Goal: Entertainment & Leisure: Consume media (video, audio)

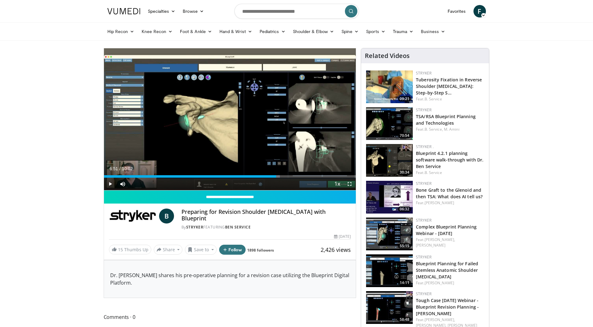
drag, startPoint x: 106, startPoint y: 176, endPoint x: 276, endPoint y: 182, distance: 169.7
click at [276, 182] on div "Current Time 6:51 / Duration 10:02 Play Skip Backward Skip Forward Mute Loaded …" at bounding box center [230, 183] width 252 height 12
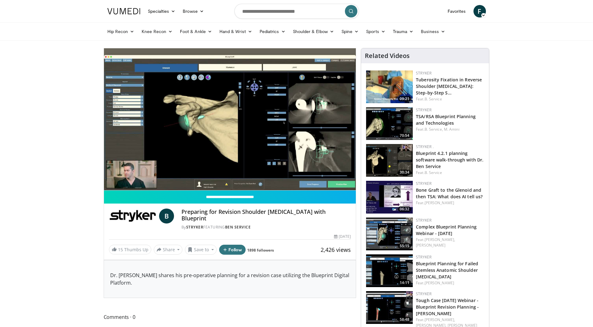
click at [393, 125] on img at bounding box center [389, 123] width 47 height 33
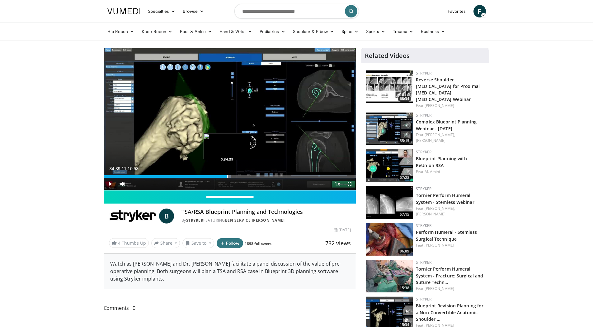
drag, startPoint x: 105, startPoint y: 176, endPoint x: 227, endPoint y: 177, distance: 121.7
click at [227, 177] on div "Progress Bar" at bounding box center [227, 176] width 1 height 2
click at [221, 176] on div "Progress Bar" at bounding box center [221, 176] width 1 height 2
click at [212, 177] on div "Progress Bar" at bounding box center [212, 176] width 1 height 2
click at [202, 176] on div "Progress Bar" at bounding box center [202, 176] width 1 height 2
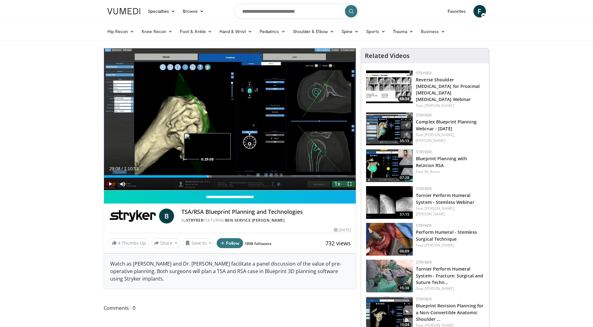
drag, startPoint x: 202, startPoint y: 176, endPoint x: 207, endPoint y: 176, distance: 5.4
click at [208, 176] on div "Progress Bar" at bounding box center [208, 176] width 1 height 2
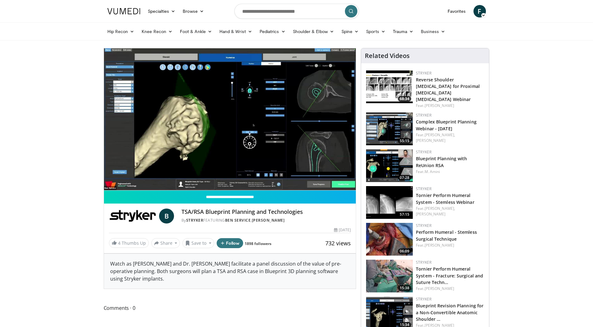
click at [379, 162] on img at bounding box center [389, 165] width 47 height 33
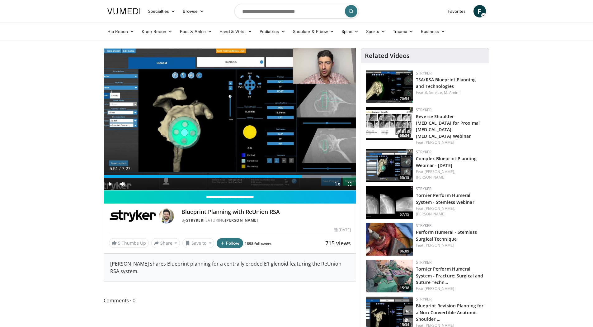
drag, startPoint x: 106, startPoint y: 176, endPoint x: 302, endPoint y: 167, distance: 195.9
click at [302, 177] on div "Current Time 5:51 / Duration 7:27 Play Skip Backward Skip Forward Mute 100% Loa…" at bounding box center [230, 183] width 252 height 12
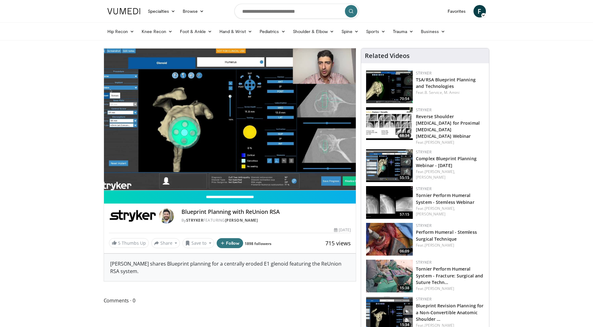
click at [390, 198] on img at bounding box center [389, 202] width 47 height 33
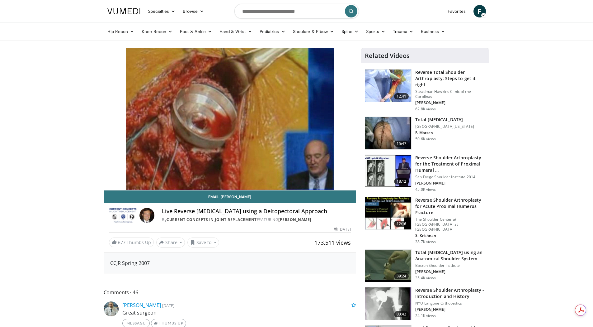
click at [391, 289] on img at bounding box center [388, 303] width 46 height 32
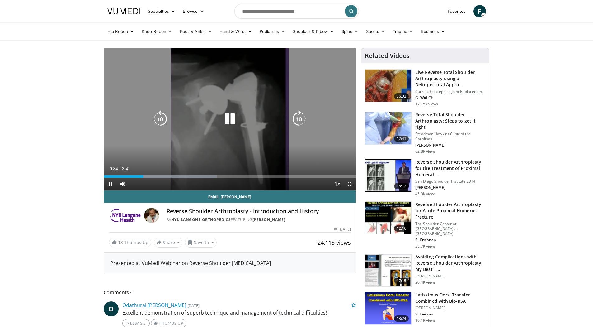
click at [202, 129] on div "10 seconds Tap to unmute" at bounding box center [230, 119] width 252 height 142
